Goal: Use online tool/utility: Utilize a website feature to perform a specific function

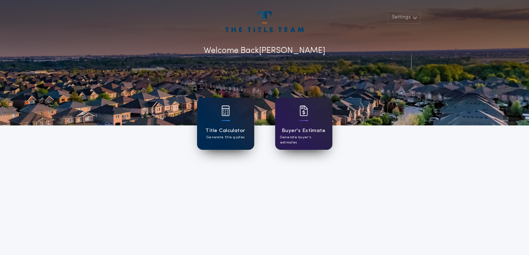
click at [236, 123] on div "Title Calculator Generate title quotes" at bounding box center [225, 124] width 57 height 52
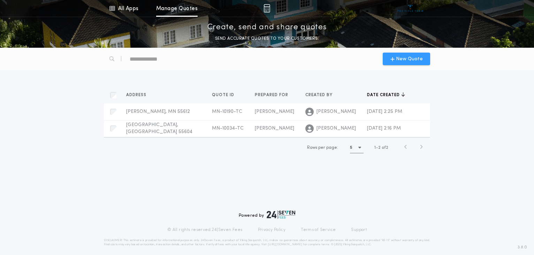
click at [391, 60] on div "New Quote" at bounding box center [406, 59] width 47 height 13
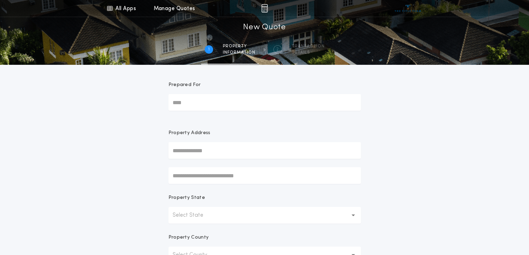
click at [230, 103] on input "Prepared For" at bounding box center [264, 102] width 192 height 17
type input "**********"
click at [229, 148] on input "text" at bounding box center [264, 150] width 192 height 17
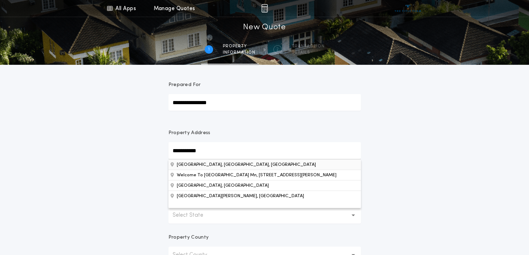
click at [212, 168] on button "[GEOGRAPHIC_DATA], [GEOGRAPHIC_DATA], [GEOGRAPHIC_DATA]" at bounding box center [264, 164] width 192 height 10
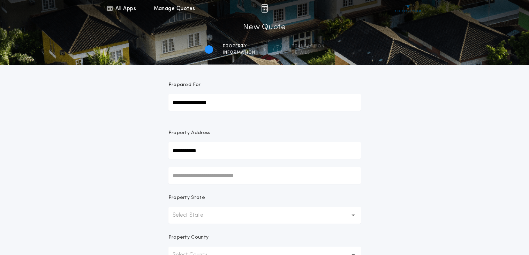
type input "*******"
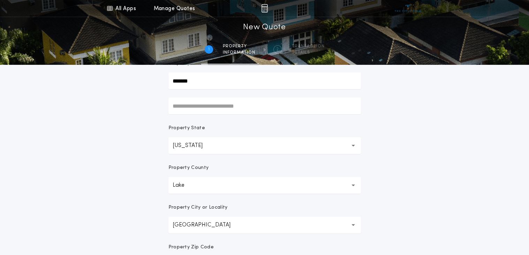
click at [205, 185] on button "Lake ****" at bounding box center [264, 185] width 192 height 17
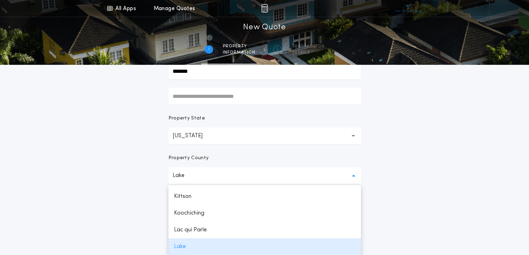
scroll to position [149, 0]
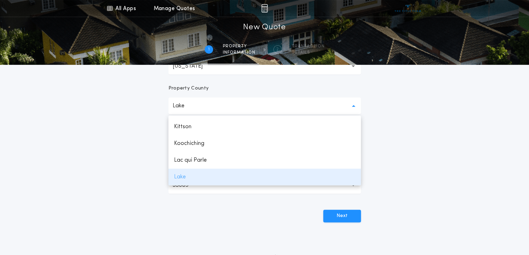
click at [211, 181] on p "Lake" at bounding box center [264, 177] width 192 height 17
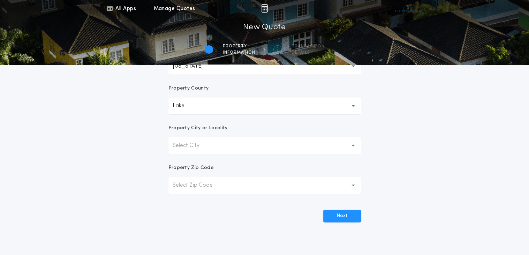
click at [200, 148] on p "Select City" at bounding box center [192, 146] width 38 height 8
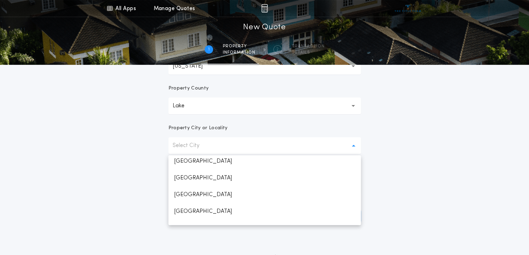
scroll to position [70, 0]
click at [191, 177] on p "[GEOGRAPHIC_DATA]" at bounding box center [264, 177] width 192 height 17
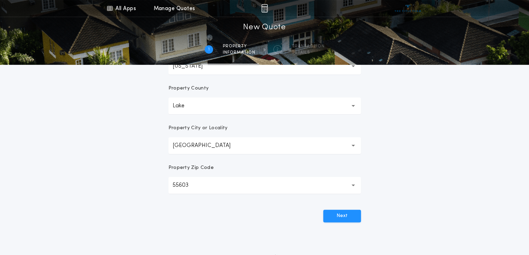
drag, startPoint x: 191, startPoint y: 109, endPoint x: 149, endPoint y: 101, distance: 42.9
click at [149, 101] on div "**********" at bounding box center [264, 50] width 529 height 398
click at [186, 108] on p "Lake" at bounding box center [184, 106] width 23 height 8
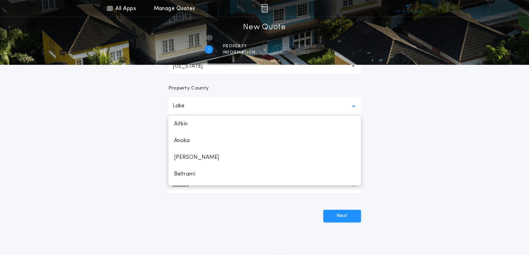
scroll to position [566, 0]
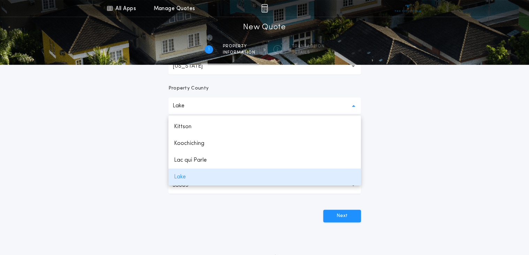
drag, startPoint x: 186, startPoint y: 108, endPoint x: 148, endPoint y: 108, distance: 38.0
click at [148, 108] on div "**********" at bounding box center [264, 50] width 529 height 398
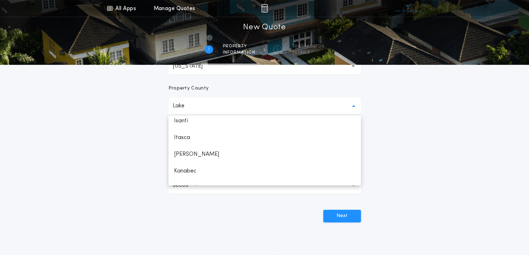
scroll to position [473, 0]
click at [183, 135] on p "Isanti" at bounding box center [264, 136] width 192 height 17
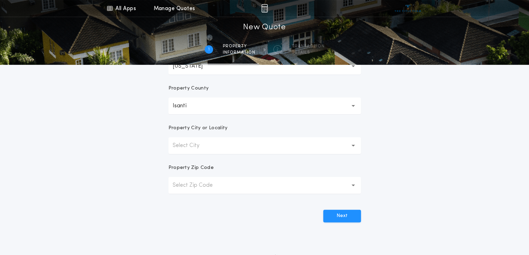
click at [211, 148] on button "Select City" at bounding box center [264, 145] width 192 height 17
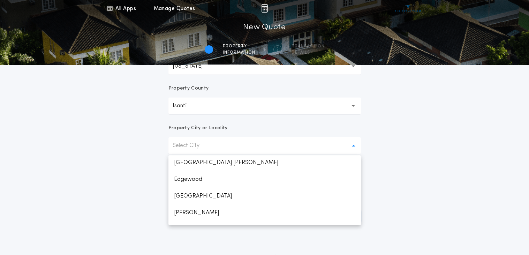
scroll to position [209, 0]
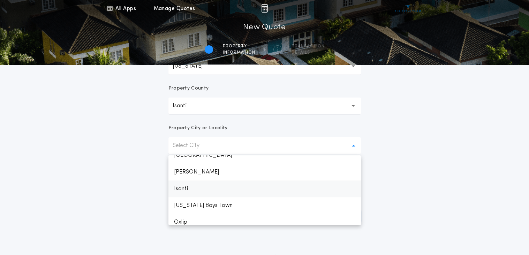
click at [180, 190] on p "Isanti" at bounding box center [264, 189] width 192 height 17
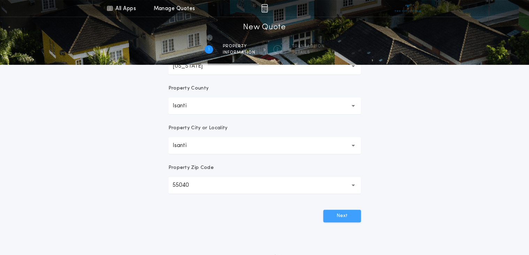
click at [339, 216] on button "Next" at bounding box center [342, 216] width 38 height 13
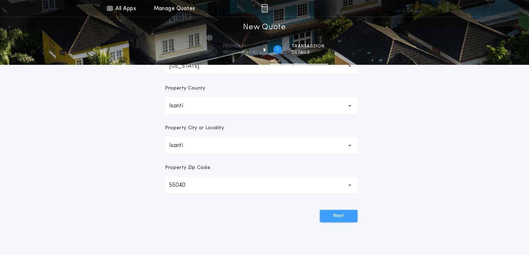
scroll to position [0, 0]
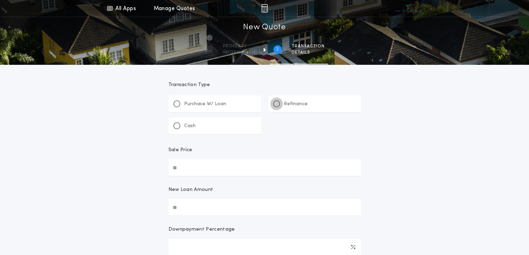
click at [279, 104] on div at bounding box center [276, 103] width 7 height 7
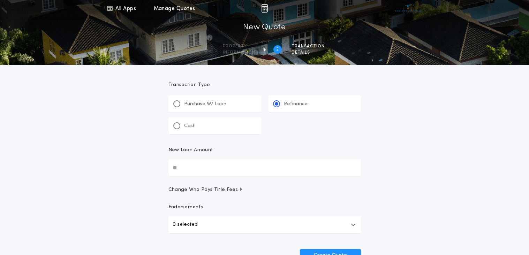
click at [238, 165] on input "New Loan Amount" at bounding box center [264, 167] width 192 height 17
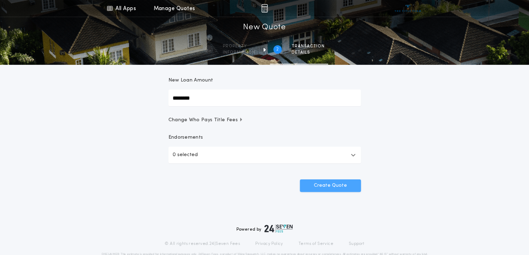
type input "********"
click at [335, 187] on button "Create Quote" at bounding box center [330, 186] width 61 height 13
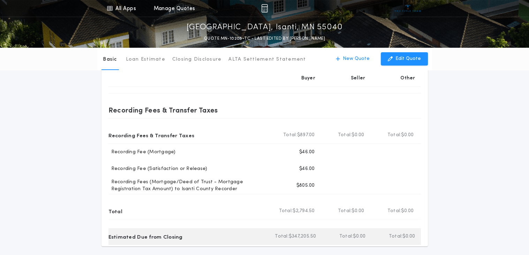
scroll to position [171, 0]
